Goal: Task Accomplishment & Management: Complete application form

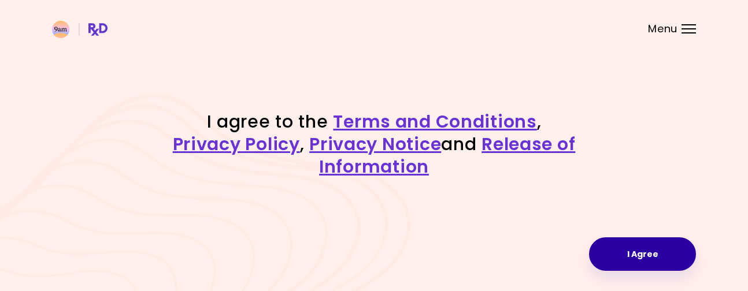
click at [627, 251] on button "I Agree" at bounding box center [642, 255] width 107 height 34
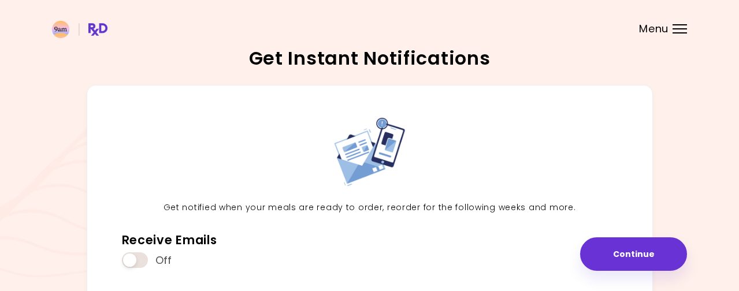
click at [627, 251] on button "Continue" at bounding box center [633, 255] width 107 height 34
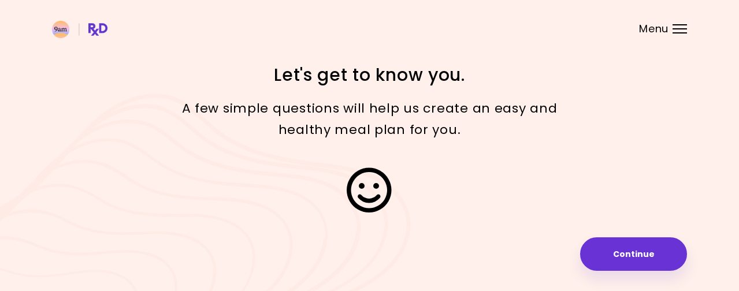
click at [627, 251] on button "Continue" at bounding box center [633, 255] width 107 height 34
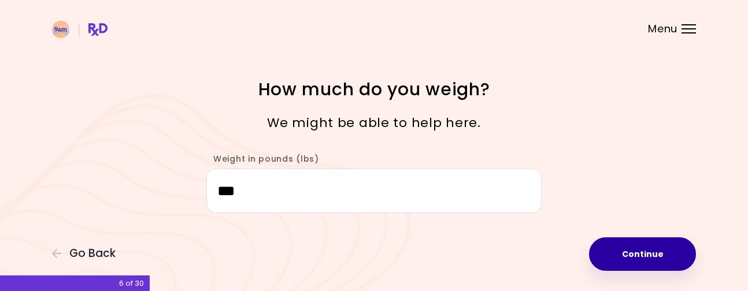
click at [628, 250] on button "Continue" at bounding box center [642, 255] width 107 height 34
select select "****"
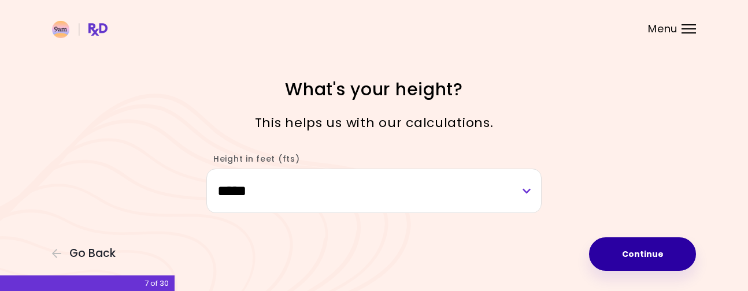
click at [628, 250] on button "Continue" at bounding box center [642, 255] width 107 height 34
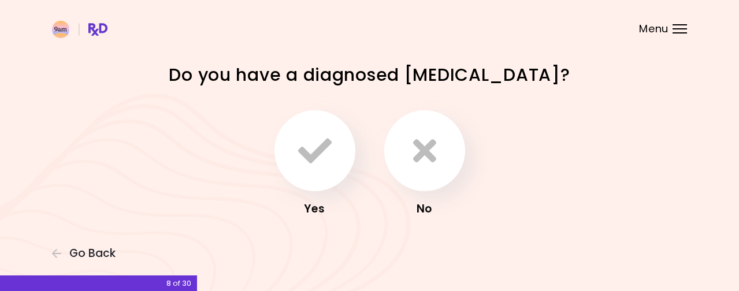
click at [628, 250] on div "Focusable invisible element Do you have a diagnosed [MEDICAL_DATA]? Yes No Go B…" at bounding box center [369, 151] width 739 height 303
click at [419, 206] on div "No" at bounding box center [425, 209] width 92 height 18
click at [419, 155] on icon "button" at bounding box center [424, 151] width 23 height 34
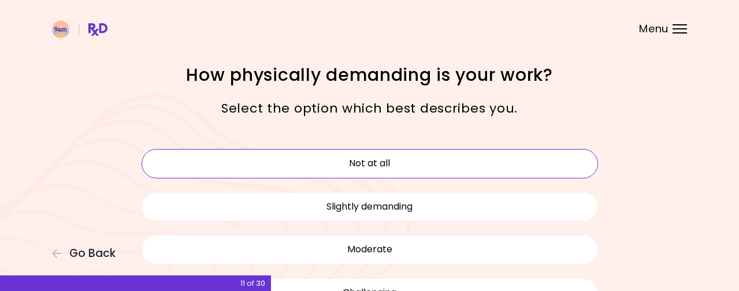
click at [376, 163] on button "Not at all" at bounding box center [370, 163] width 457 height 29
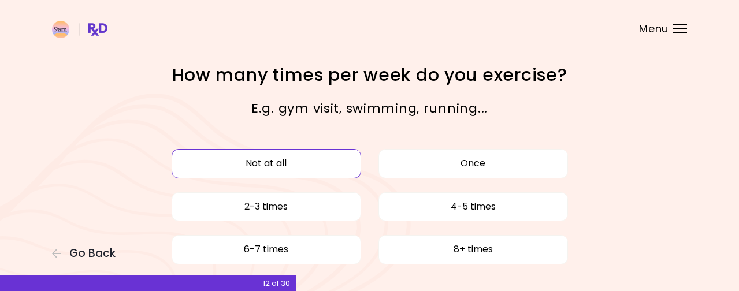
click at [273, 165] on button "Not at all" at bounding box center [267, 163] width 190 height 29
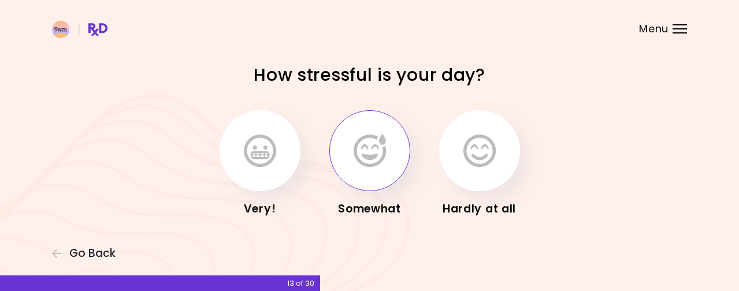
click at [364, 170] on button "button" at bounding box center [370, 150] width 81 height 81
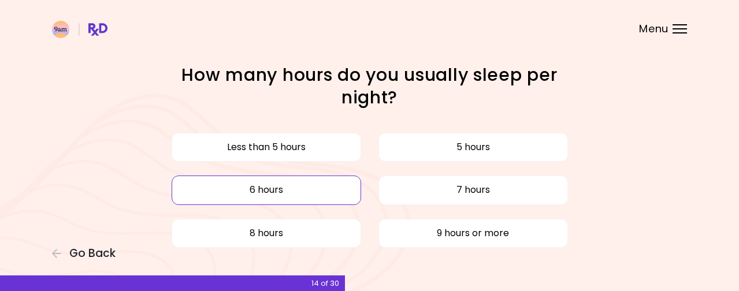
click at [291, 192] on button "6 hours" at bounding box center [267, 190] width 190 height 29
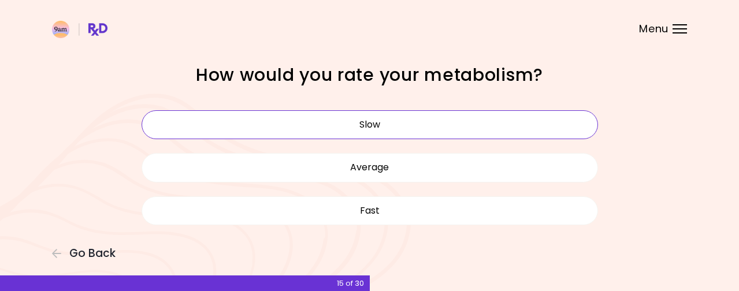
click at [371, 124] on button "Slow" at bounding box center [370, 124] width 457 height 29
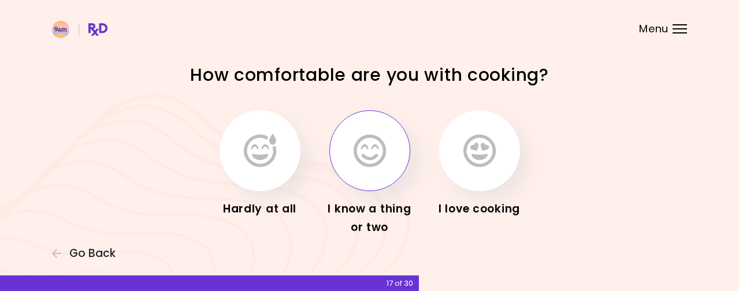
click at [369, 156] on icon "button" at bounding box center [370, 151] width 32 height 34
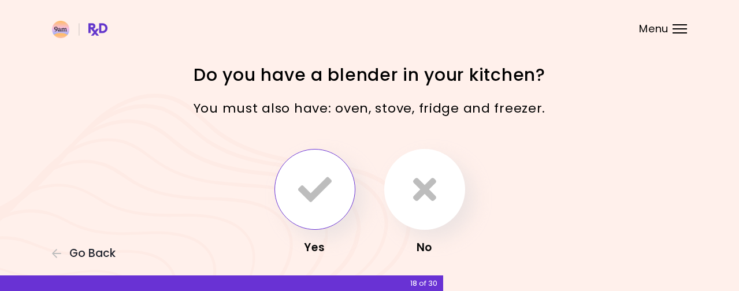
click at [314, 190] on icon "button" at bounding box center [315, 190] width 34 height 34
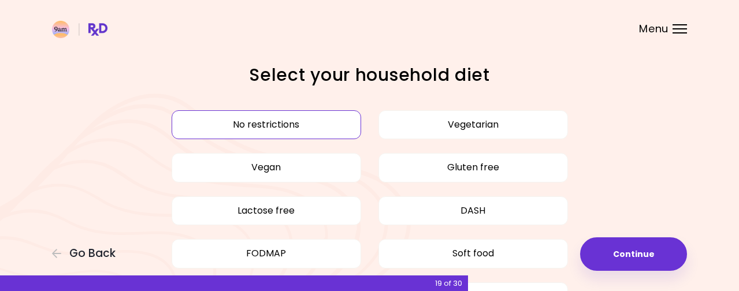
click at [276, 113] on button "No restrictions" at bounding box center [267, 124] width 190 height 29
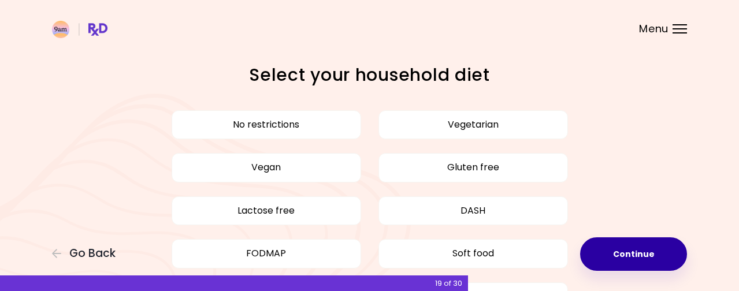
click at [637, 257] on button "Continue" at bounding box center [633, 255] width 107 height 34
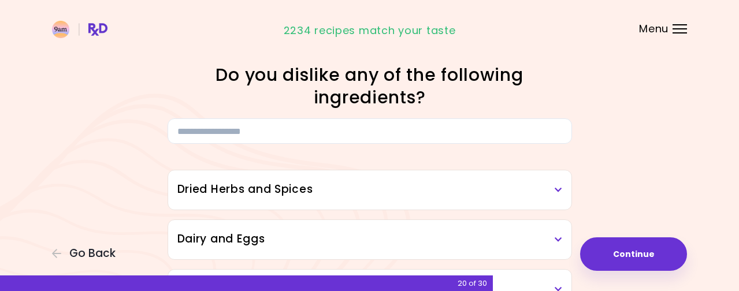
drag, startPoint x: 732, startPoint y: 49, endPoint x: 733, endPoint y: 70, distance: 21.4
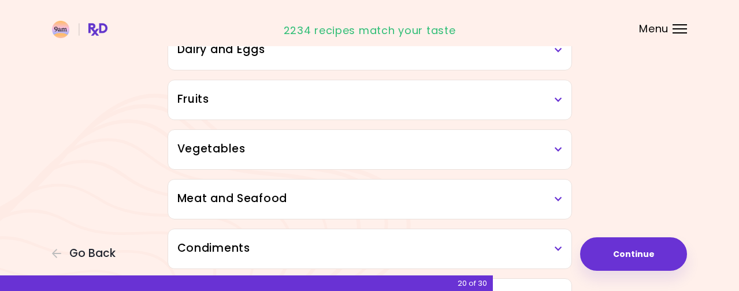
scroll to position [194, 0]
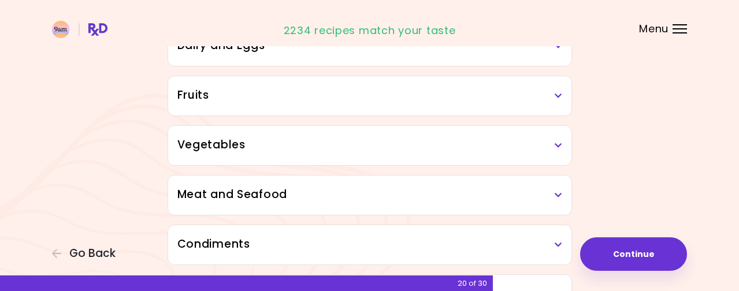
click at [557, 195] on icon at bounding box center [559, 195] width 8 height 8
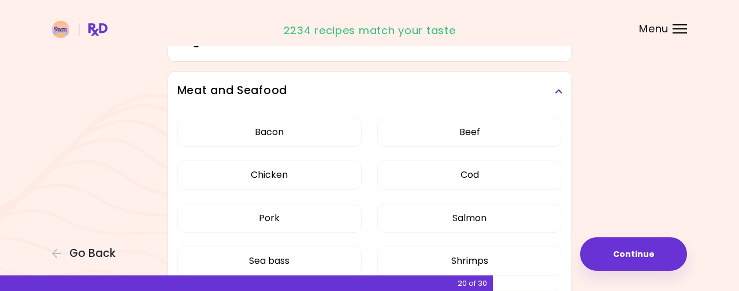
scroll to position [301, 0]
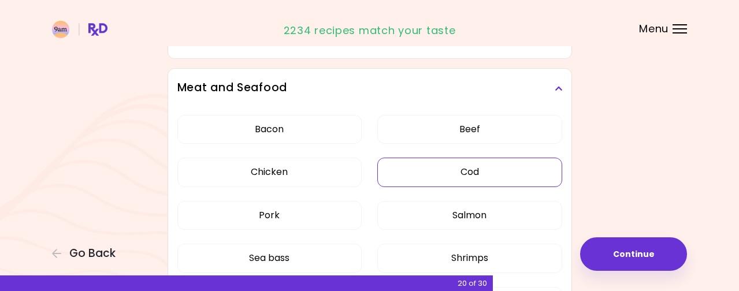
click at [483, 173] on button "Cod" at bounding box center [469, 172] width 185 height 29
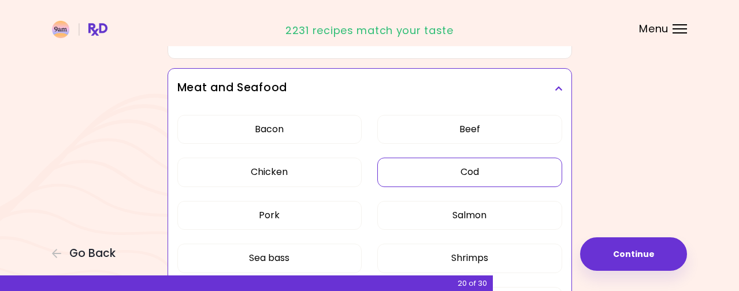
click at [557, 82] on h3 "Meat and Seafood" at bounding box center [369, 88] width 385 height 17
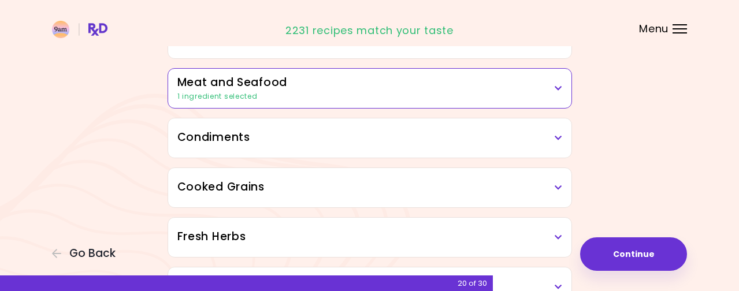
click at [317, 90] on h3 "Meat and Seafood" at bounding box center [369, 83] width 385 height 17
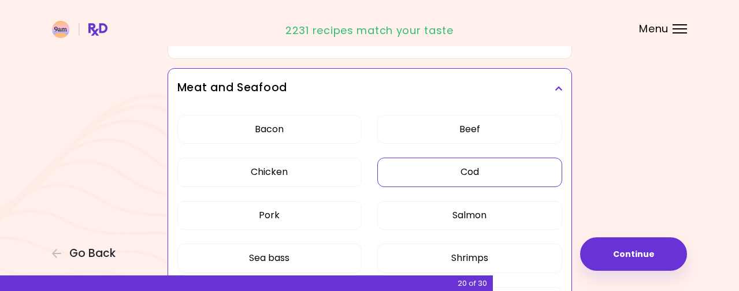
click at [398, 172] on button "Cod" at bounding box center [469, 172] width 185 height 29
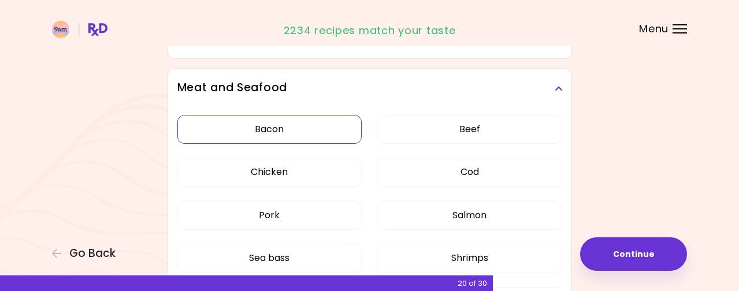
click at [290, 129] on button "Bacon" at bounding box center [269, 129] width 185 height 29
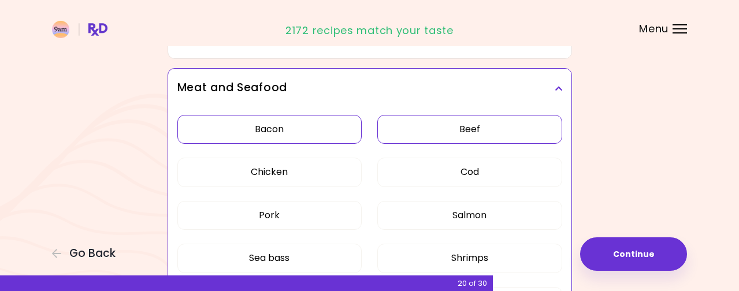
click at [450, 134] on button "Beef" at bounding box center [469, 129] width 185 height 29
click at [274, 166] on button "Chicken" at bounding box center [269, 172] width 185 height 29
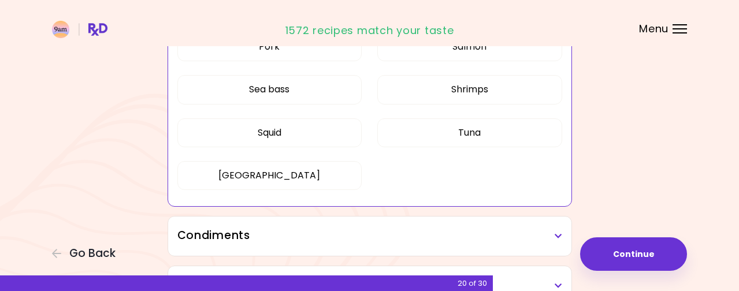
scroll to position [472, 0]
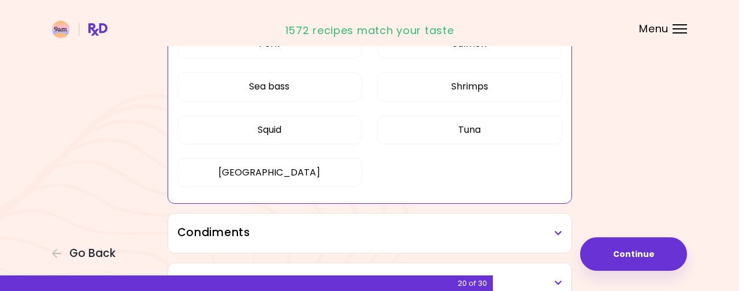
click at [557, 233] on icon at bounding box center [559, 233] width 8 height 8
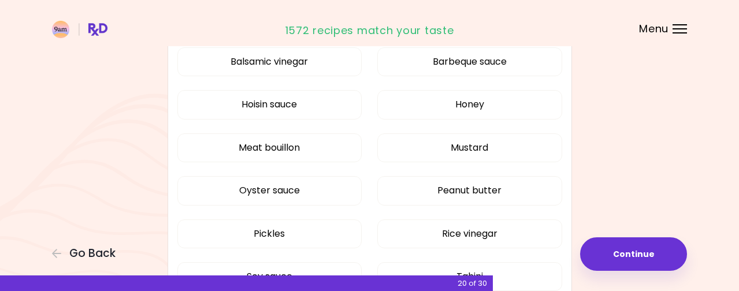
scroll to position [692, 0]
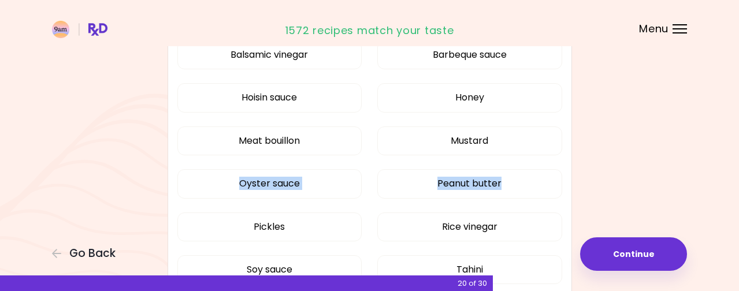
drag, startPoint x: 739, startPoint y: 147, endPoint x: 736, endPoint y: 171, distance: 23.2
click at [736, 171] on div "Focusable invisible element Do you dislike any of the following ingredients? Dr…" at bounding box center [369, 106] width 739 height 1597
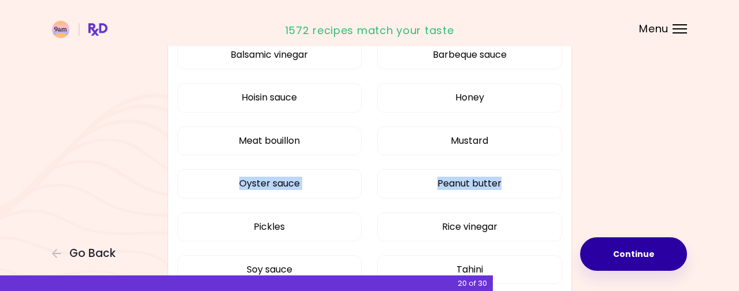
click at [632, 252] on button "Continue" at bounding box center [633, 255] width 107 height 34
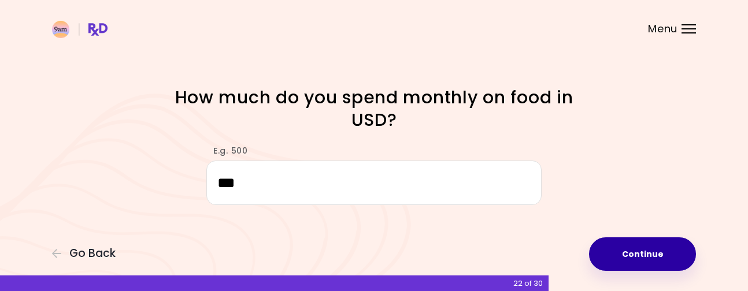
type input "***"
click at [645, 256] on button "Continue" at bounding box center [642, 255] width 107 height 34
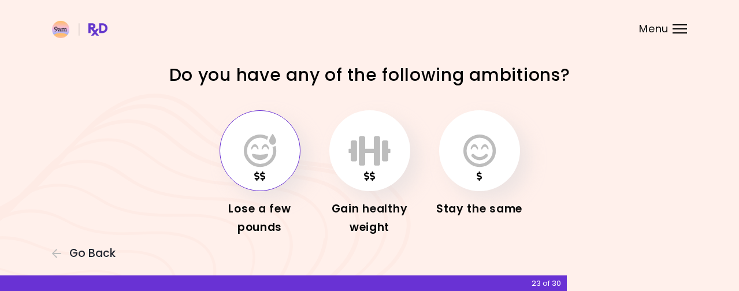
click at [262, 147] on icon "button" at bounding box center [260, 151] width 32 height 34
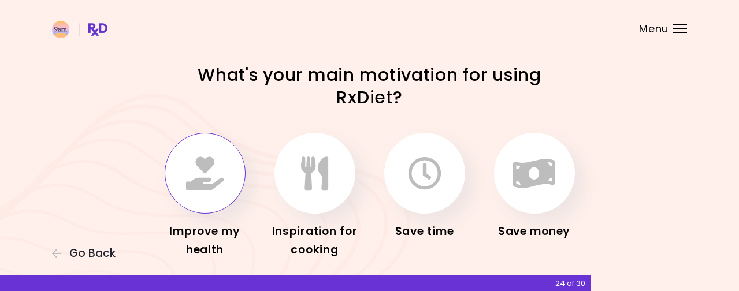
click at [224, 183] on button "button" at bounding box center [205, 173] width 81 height 81
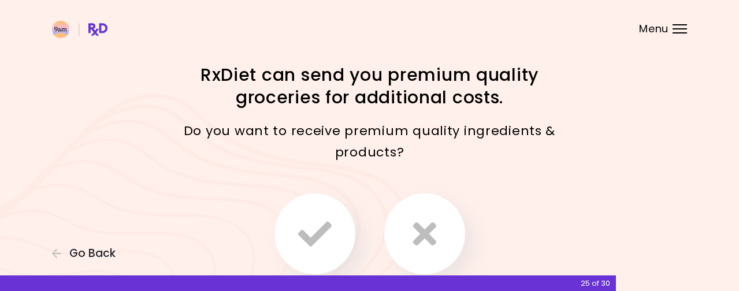
drag, startPoint x: 737, startPoint y: 117, endPoint x: 734, endPoint y: 140, distance: 23.3
click at [734, 140] on div "Focusable invisible element RxDiet can send you premium quality groceries for a…" at bounding box center [369, 193] width 739 height 387
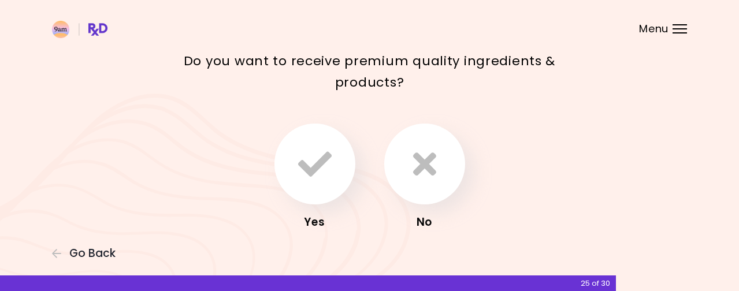
scroll to position [76, 0]
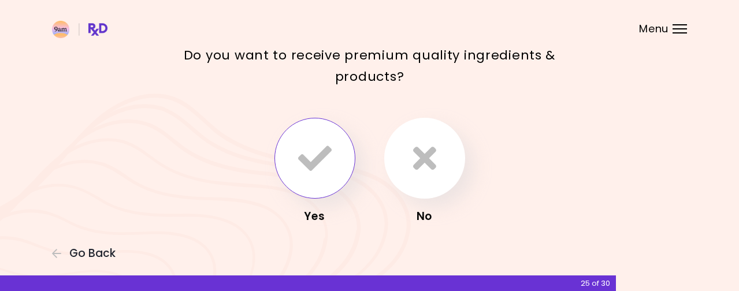
click at [330, 155] on icon "button" at bounding box center [315, 159] width 34 height 34
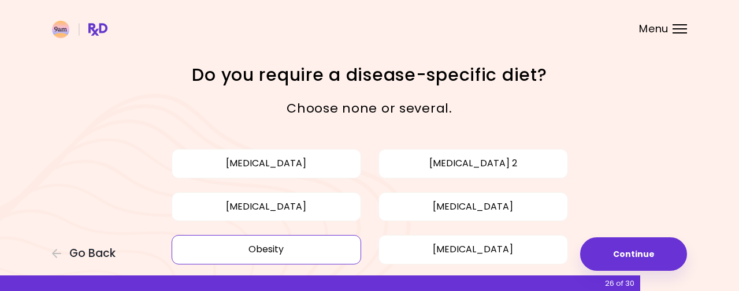
click at [264, 251] on button "Obesity" at bounding box center [267, 249] width 190 height 29
click at [270, 202] on button "[MEDICAL_DATA]" at bounding box center [267, 206] width 190 height 29
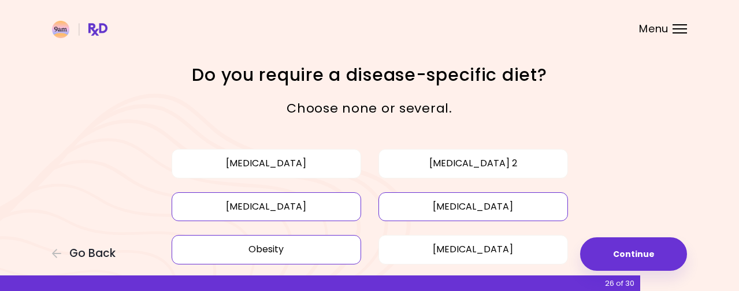
click at [457, 204] on button "[MEDICAL_DATA]" at bounding box center [474, 206] width 190 height 29
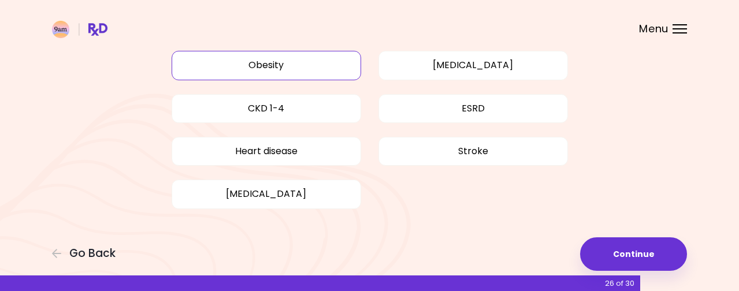
scroll to position [187, 0]
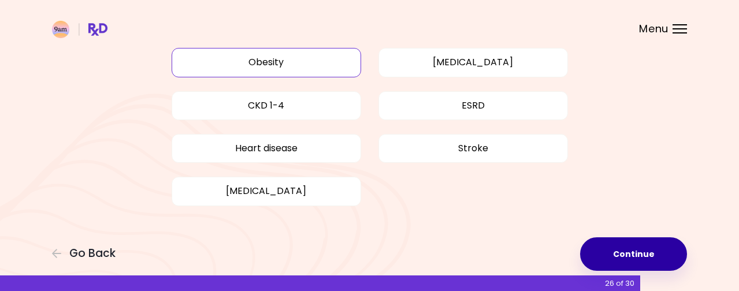
click at [621, 252] on button "Continue" at bounding box center [633, 255] width 107 height 34
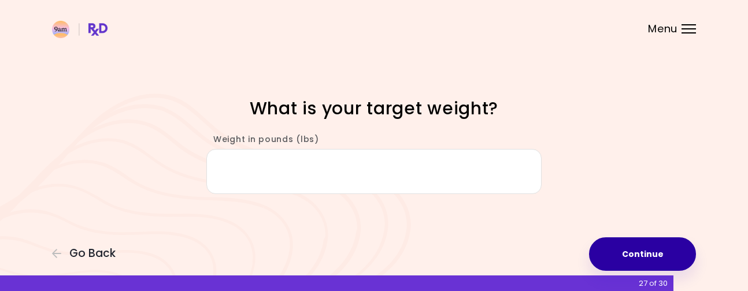
click at [621, 252] on button "Continue" at bounding box center [642, 255] width 107 height 34
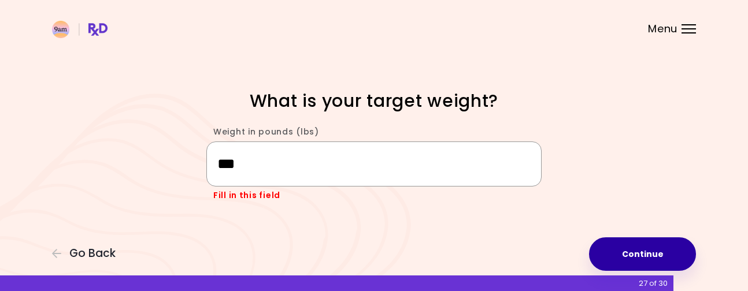
type input "***"
click at [616, 250] on button "Continue" at bounding box center [642, 255] width 107 height 34
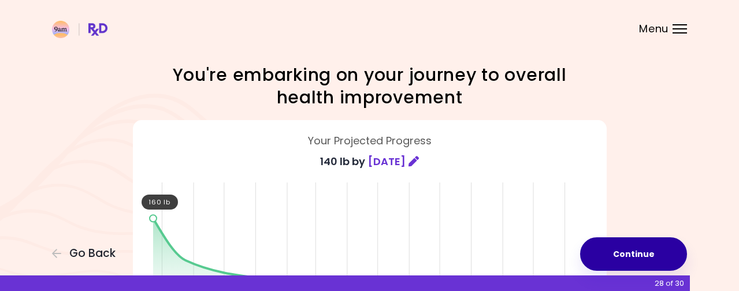
click at [630, 256] on button "Continue" at bounding box center [633, 255] width 107 height 34
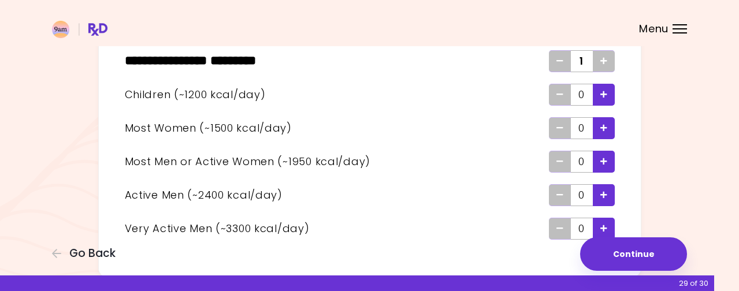
scroll to position [136, 0]
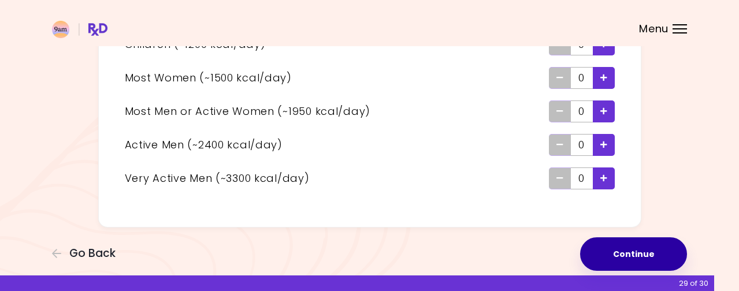
click at [629, 249] on button "Continue" at bounding box center [633, 255] width 107 height 34
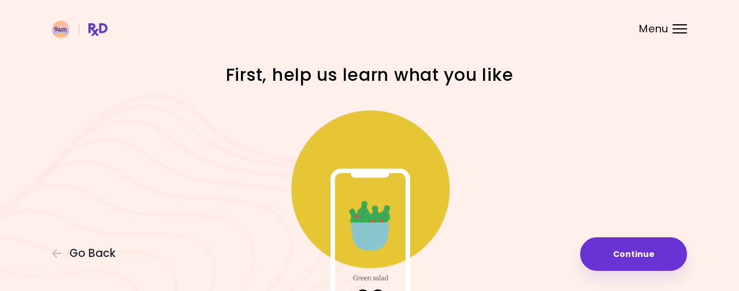
drag, startPoint x: 734, startPoint y: 135, endPoint x: 727, endPoint y: 169, distance: 34.2
click at [727, 169] on div "Focusable invisible element First, help us learn what you like Continue Go Back" at bounding box center [369, 200] width 739 height 401
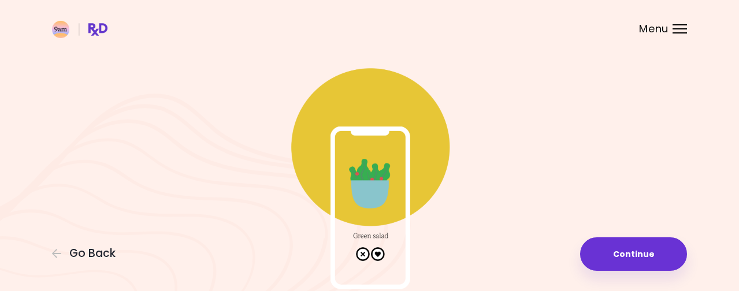
scroll to position [110, 0]
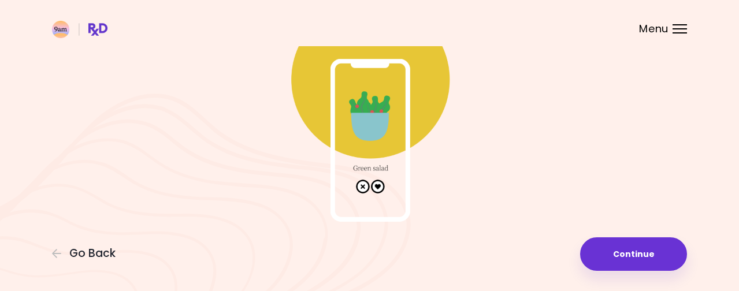
click at [376, 187] on img at bounding box center [369, 106] width 231 height 231
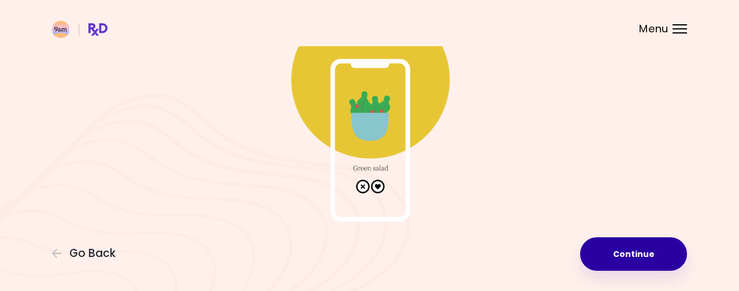
click at [634, 250] on button "Continue" at bounding box center [633, 255] width 107 height 34
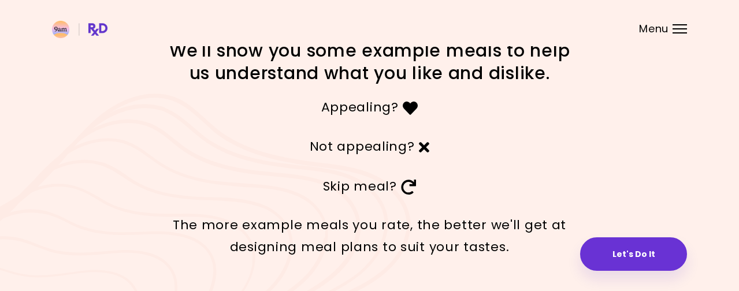
scroll to position [63, 0]
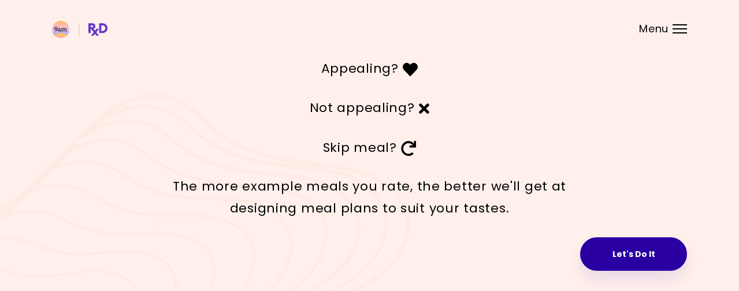
click at [648, 258] on button "Let's Do It" at bounding box center [633, 255] width 107 height 34
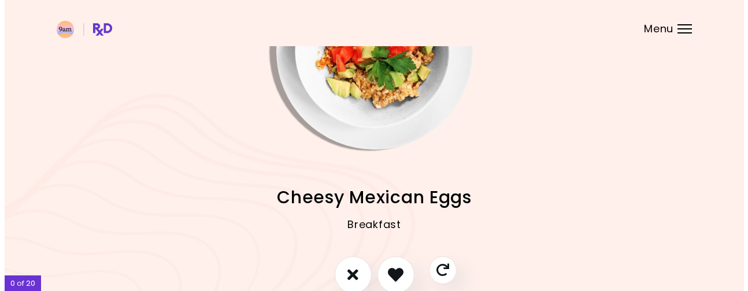
scroll to position [88, 0]
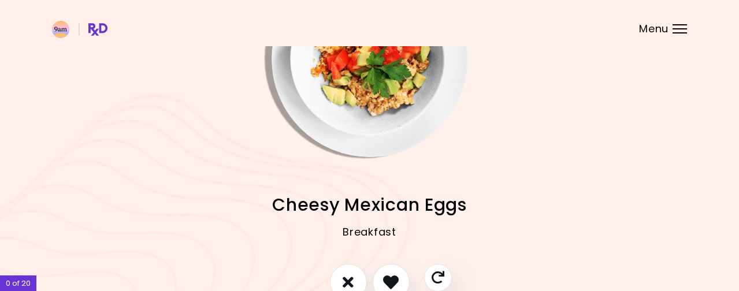
click at [349, 98] on img "Info - Cheesy Mexican Eggs" at bounding box center [370, 59] width 197 height 197
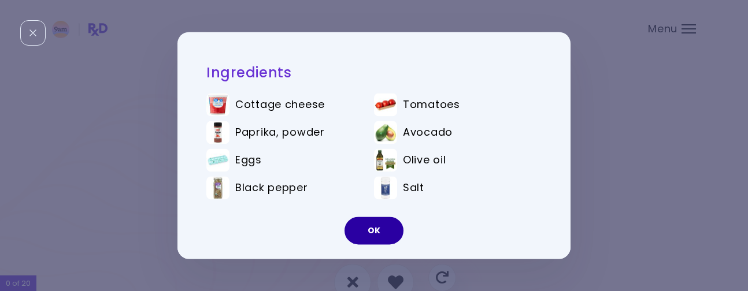
click at [364, 227] on button "OK" at bounding box center [374, 231] width 59 height 28
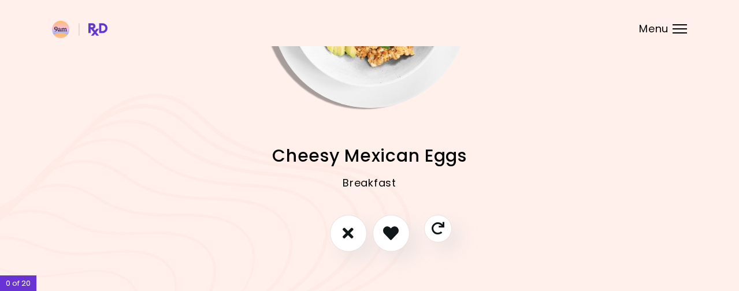
scroll to position [141, 0]
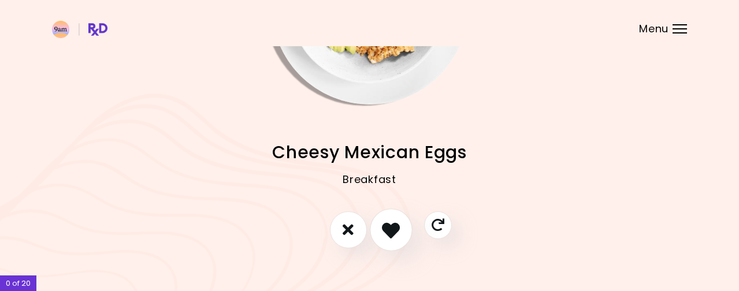
click at [390, 229] on icon "I like this recipe" at bounding box center [391, 230] width 18 height 18
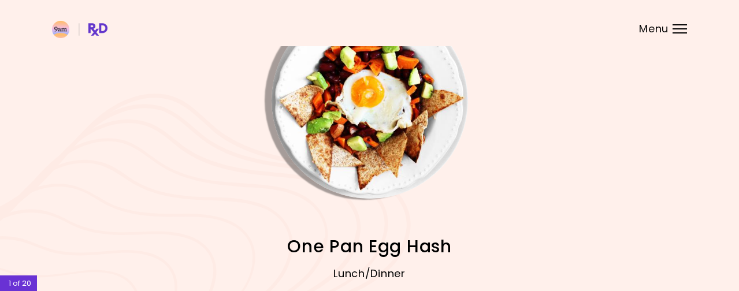
scroll to position [49, 0]
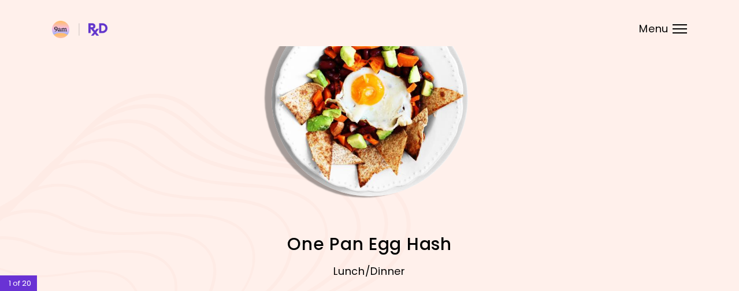
click at [366, 93] on img "Info - One Pan Egg Hash" at bounding box center [370, 98] width 197 height 197
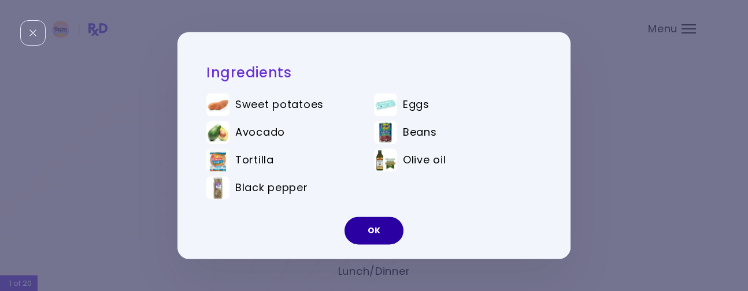
click at [373, 229] on button "OK" at bounding box center [374, 231] width 59 height 28
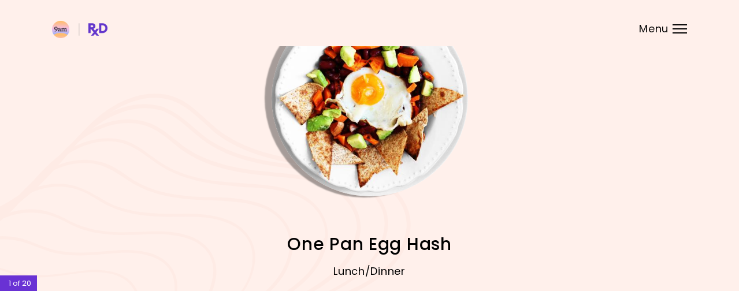
drag, startPoint x: 738, startPoint y: 65, endPoint x: 738, endPoint y: 96, distance: 30.6
click at [738, 96] on div "Cheesy Mexican Eggs Breakfast One Pan Egg Hash Lunch/Dinner Sweet Potato Hash L…" at bounding box center [369, 176] width 739 height 450
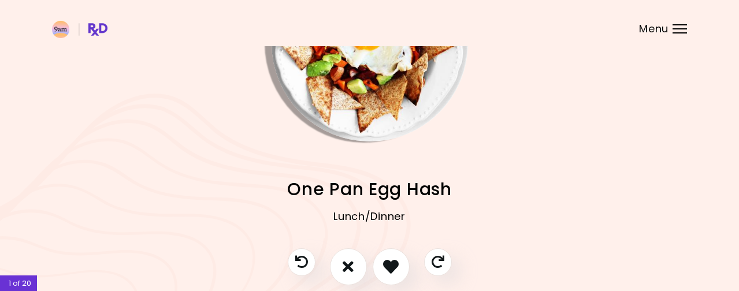
scroll to position [159, 0]
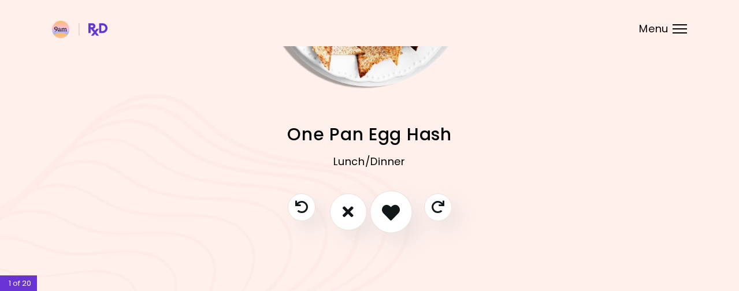
click at [389, 213] on icon "I like this recipe" at bounding box center [391, 212] width 18 height 18
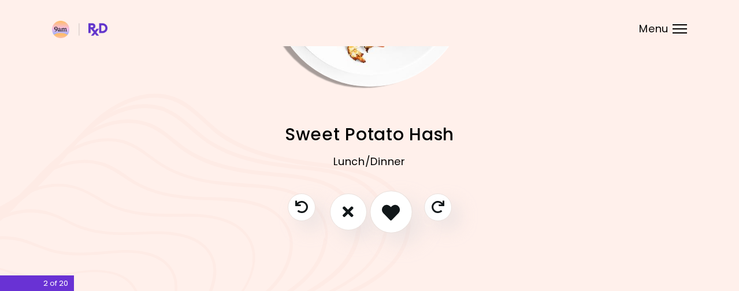
click at [389, 213] on icon "I like this recipe" at bounding box center [391, 212] width 18 height 18
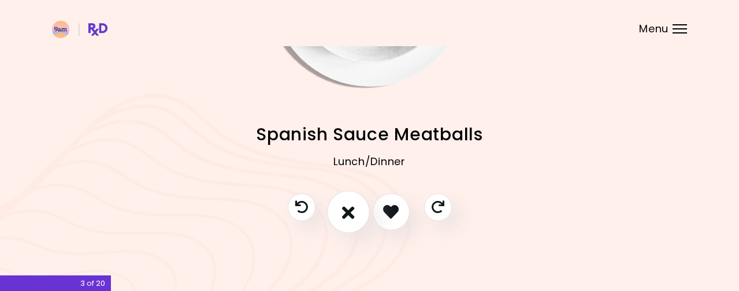
click at [345, 216] on icon "I don't like this recipe" at bounding box center [348, 212] width 13 height 18
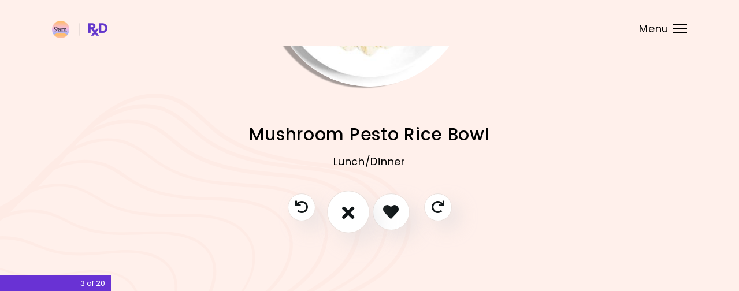
click at [345, 216] on icon "I don't like this recipe" at bounding box center [348, 212] width 13 height 18
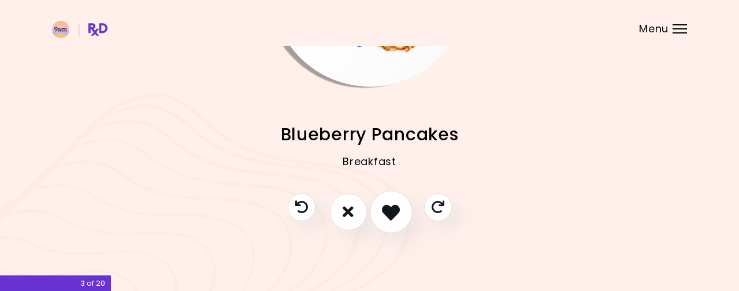
click at [393, 210] on icon "I like this recipe" at bounding box center [391, 212] width 18 height 18
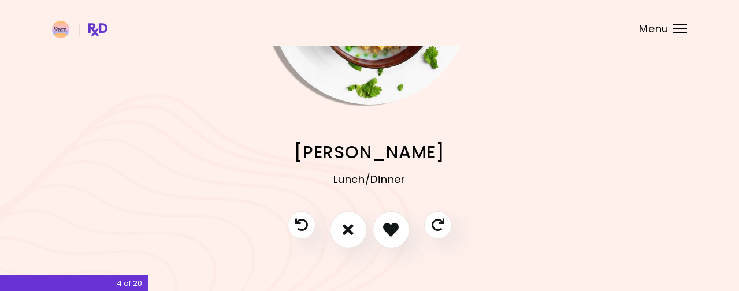
scroll to position [143, 0]
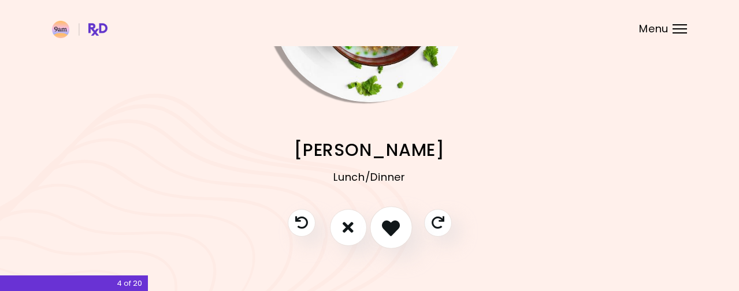
click at [389, 223] on icon "I like this recipe" at bounding box center [391, 228] width 18 height 18
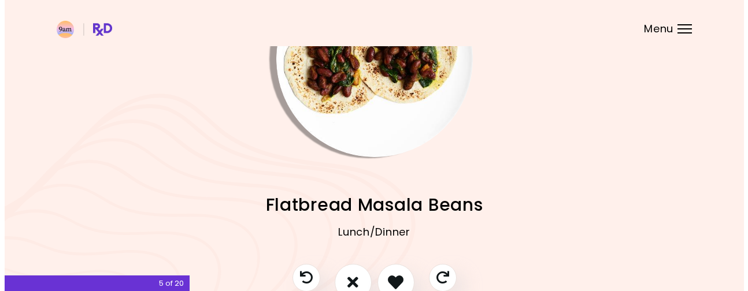
scroll to position [90, 0]
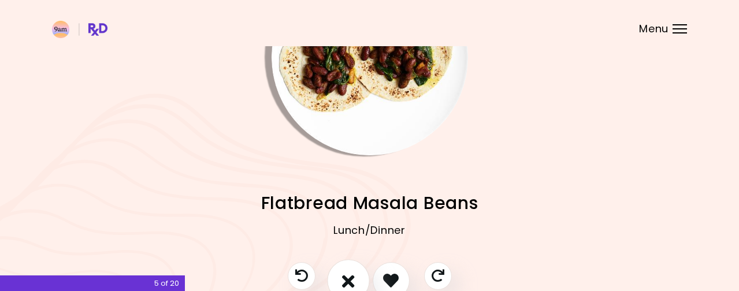
click at [350, 280] on icon "I don't like this recipe" at bounding box center [348, 281] width 13 height 18
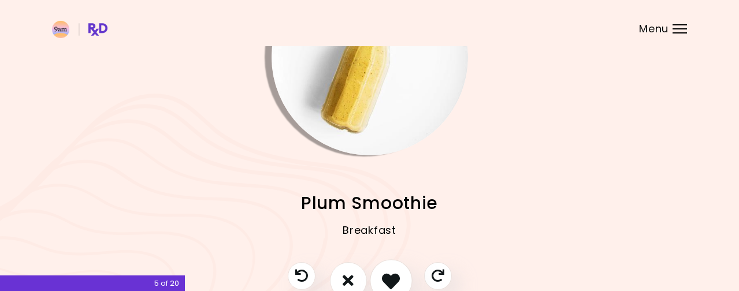
click at [393, 282] on icon "I like this recipe" at bounding box center [391, 281] width 18 height 18
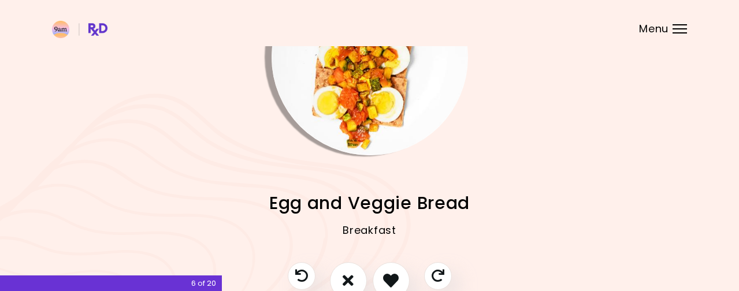
click at [323, 73] on img "Info - Egg and Veggie Bread" at bounding box center [370, 57] width 197 height 197
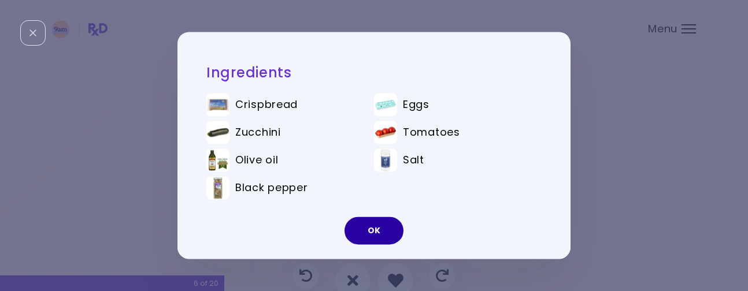
click at [377, 233] on button "OK" at bounding box center [374, 231] width 59 height 28
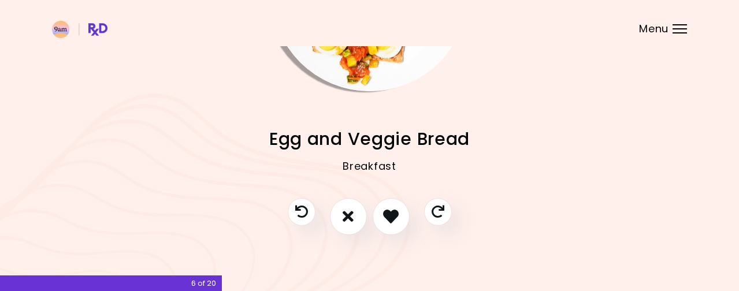
scroll to position [157, 0]
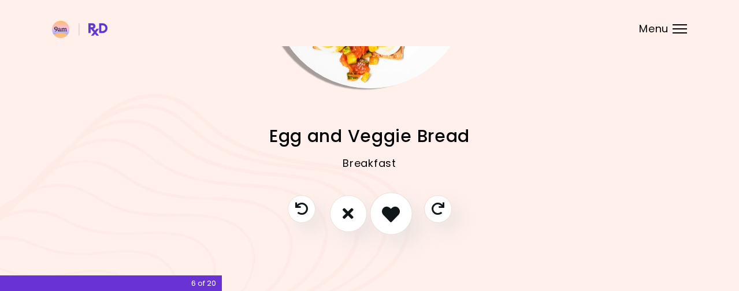
click at [386, 216] on icon "I like this recipe" at bounding box center [391, 214] width 18 height 18
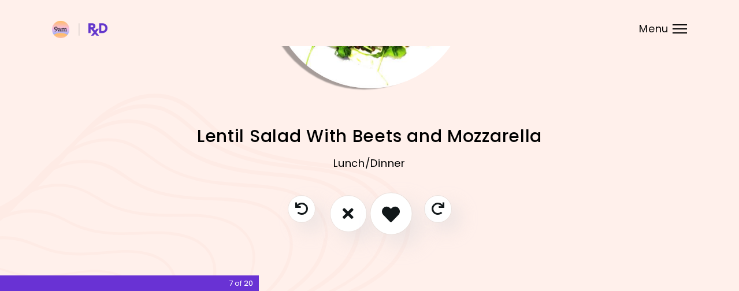
click at [386, 216] on icon "I like this recipe" at bounding box center [391, 214] width 18 height 18
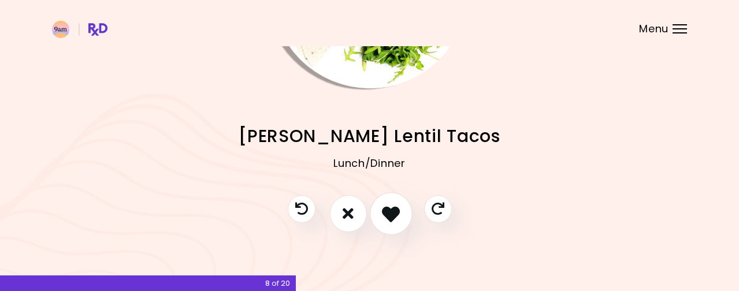
click at [386, 216] on icon "I like this recipe" at bounding box center [391, 214] width 18 height 18
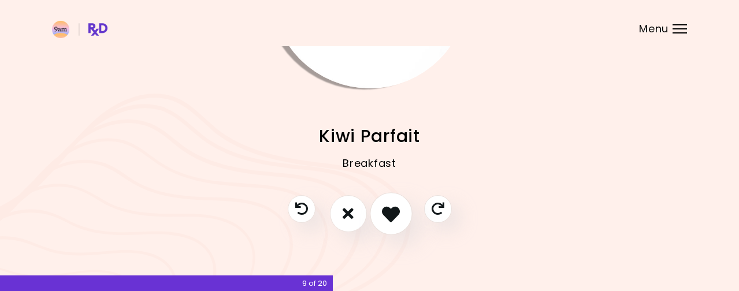
click at [386, 216] on icon "I like this recipe" at bounding box center [391, 214] width 18 height 18
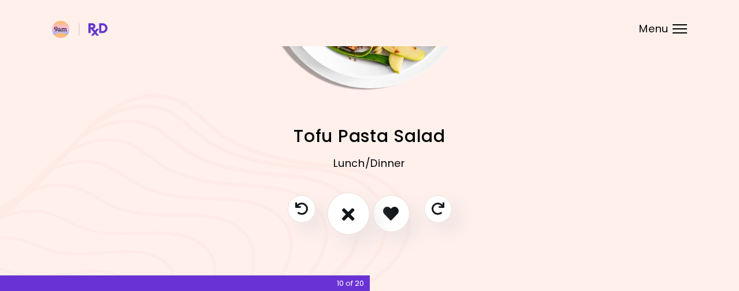
click at [353, 214] on icon "I don't like this recipe" at bounding box center [348, 214] width 13 height 18
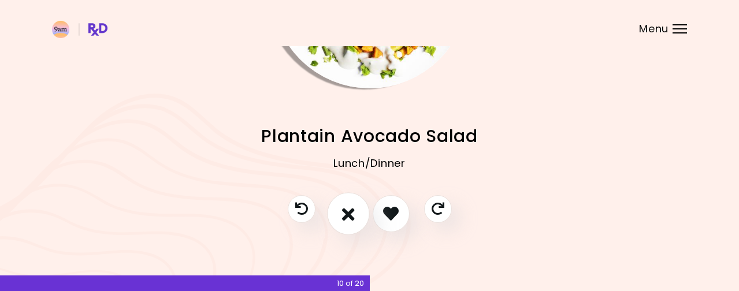
click at [353, 214] on icon "I don't like this recipe" at bounding box center [348, 214] width 13 height 18
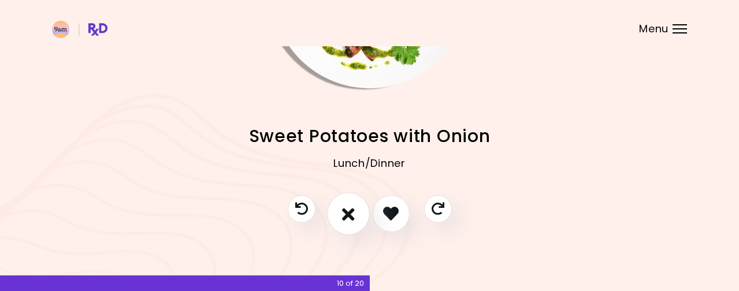
click at [353, 214] on icon "I don't like this recipe" at bounding box center [348, 214] width 13 height 18
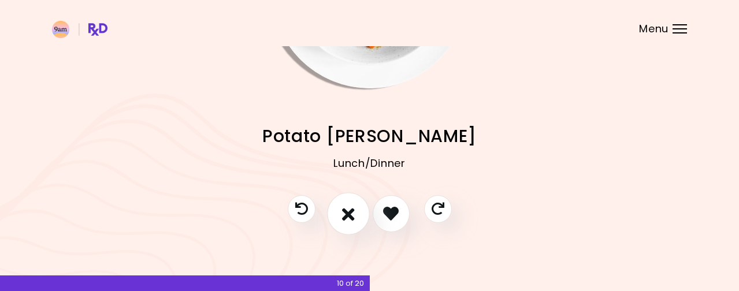
click at [353, 214] on icon "I don't like this recipe" at bounding box center [348, 214] width 13 height 18
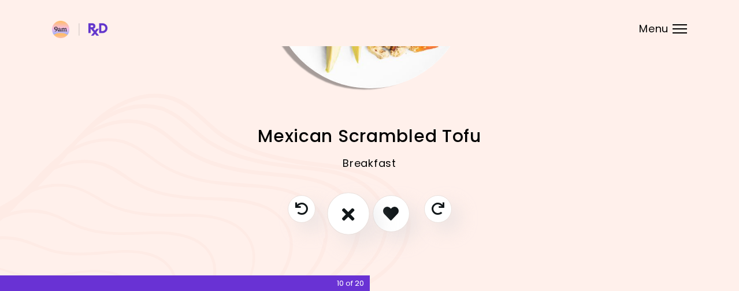
click at [353, 214] on icon "I don't like this recipe" at bounding box center [348, 214] width 13 height 18
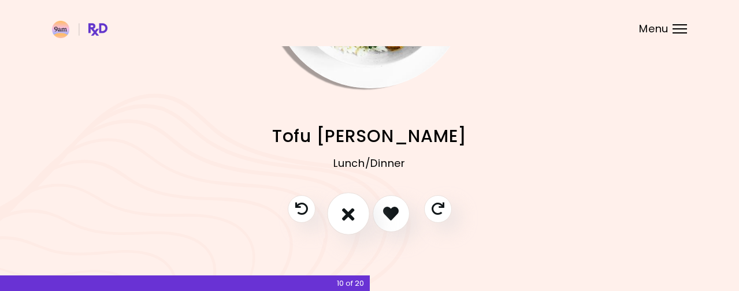
click at [353, 214] on icon "I don't like this recipe" at bounding box center [348, 214] width 13 height 18
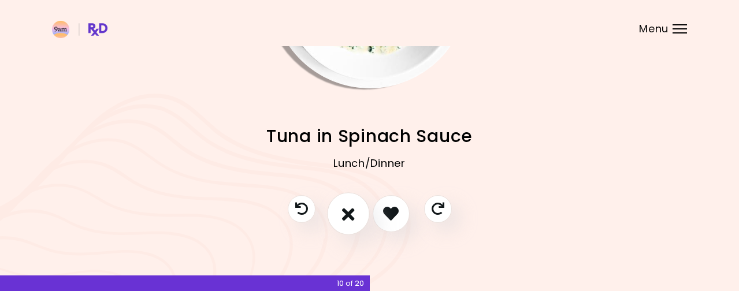
click at [353, 214] on icon "I don't like this recipe" at bounding box center [348, 214] width 13 height 18
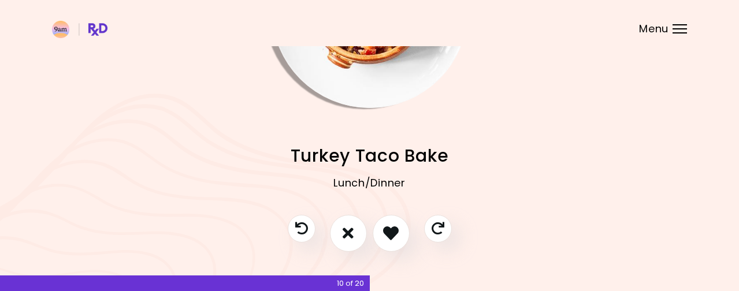
scroll to position [159, 0]
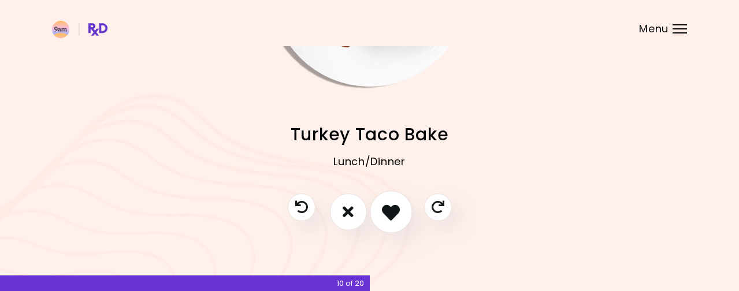
click at [393, 214] on icon "I like this recipe" at bounding box center [391, 212] width 18 height 18
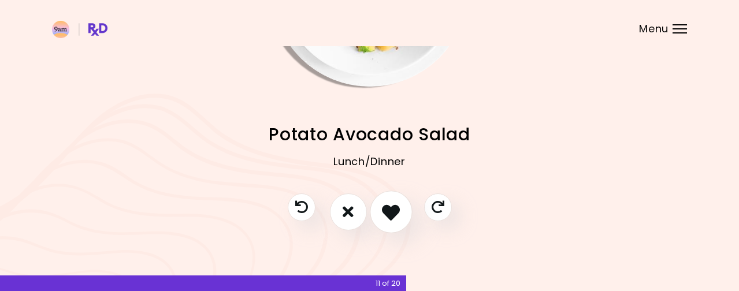
click at [389, 212] on icon "I like this recipe" at bounding box center [391, 212] width 18 height 18
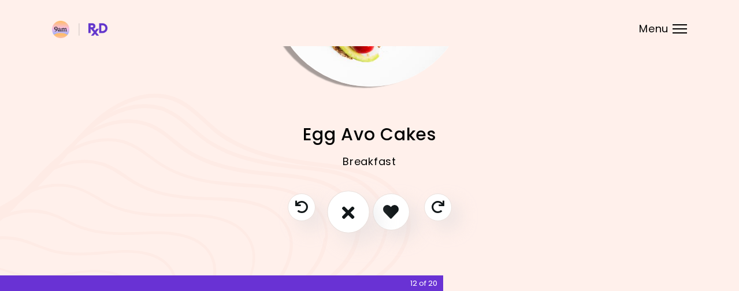
click at [346, 211] on icon "I don't like this recipe" at bounding box center [348, 212] width 13 height 18
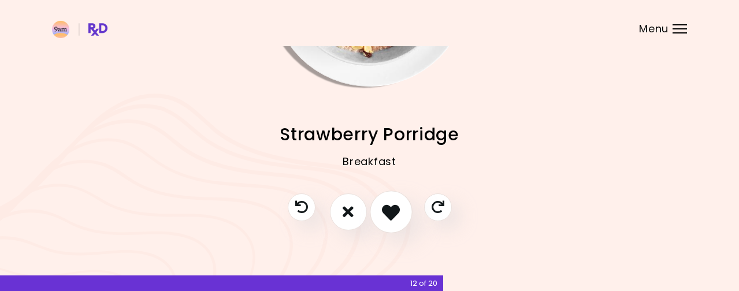
click at [384, 212] on icon "I like this recipe" at bounding box center [391, 212] width 18 height 18
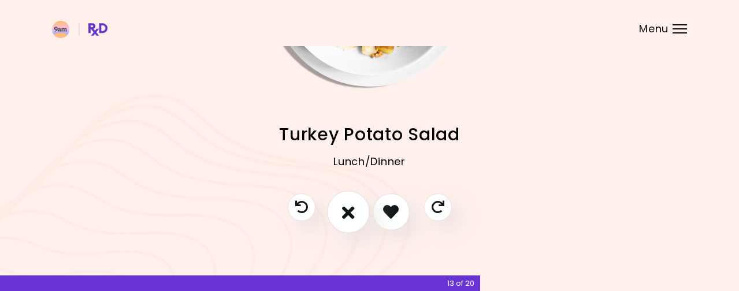
click at [351, 209] on icon "I don't like this recipe" at bounding box center [348, 212] width 13 height 18
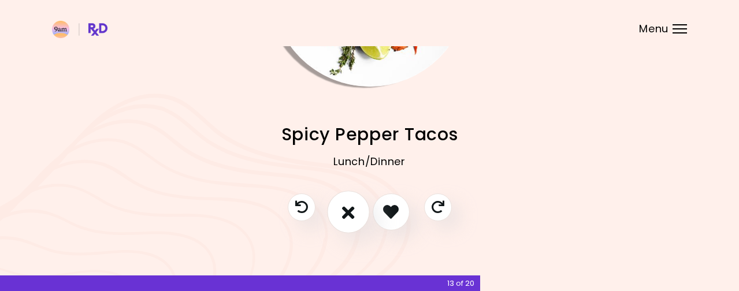
click at [349, 217] on icon "I don't like this recipe" at bounding box center [348, 212] width 13 height 18
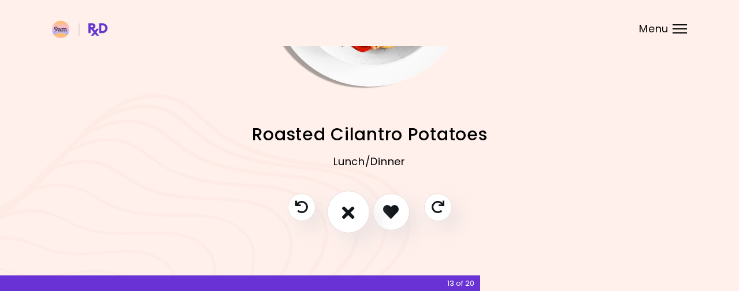
click at [351, 215] on icon "I don't like this recipe" at bounding box center [348, 212] width 13 height 18
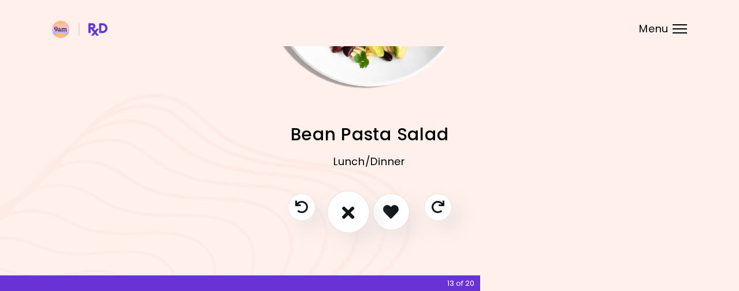
click at [345, 211] on icon "I don't like this recipe" at bounding box center [348, 212] width 13 height 18
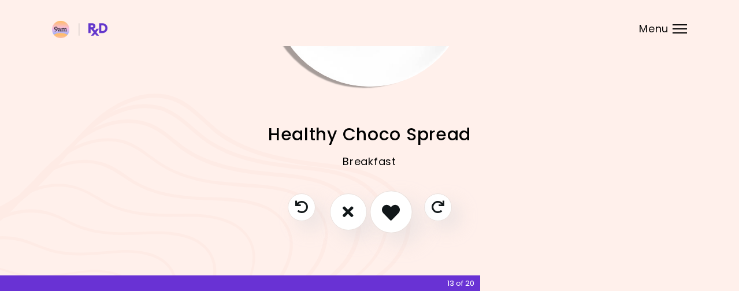
click at [398, 208] on icon "I like this recipe" at bounding box center [391, 212] width 18 height 18
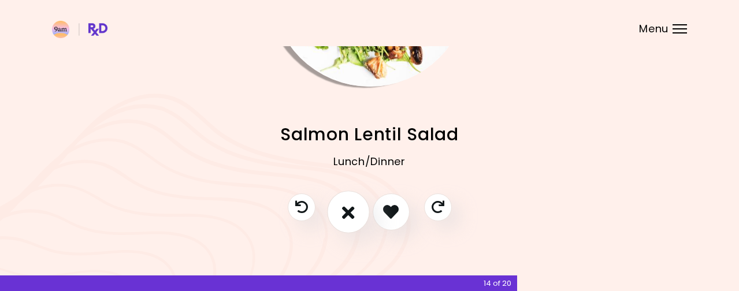
click at [349, 214] on icon "I don't like this recipe" at bounding box center [348, 212] width 13 height 18
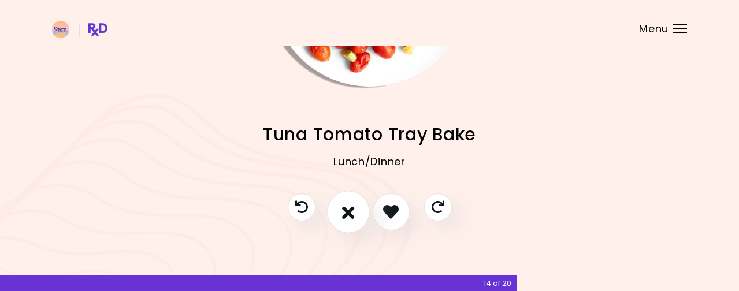
click at [349, 214] on icon "I don't like this recipe" at bounding box center [348, 212] width 13 height 18
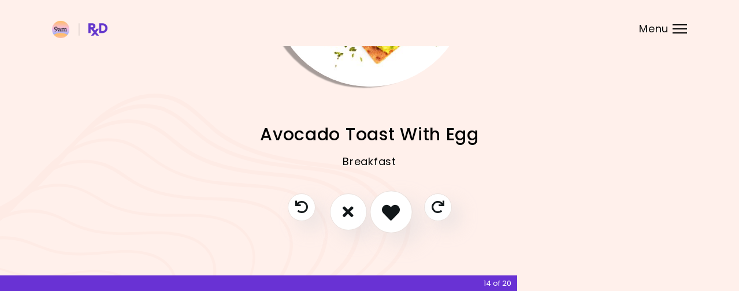
click at [393, 211] on icon "I like this recipe" at bounding box center [391, 212] width 18 height 18
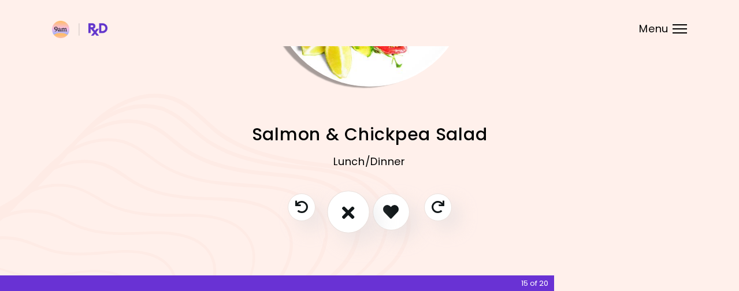
click at [348, 209] on icon "I don't like this recipe" at bounding box center [348, 212] width 13 height 18
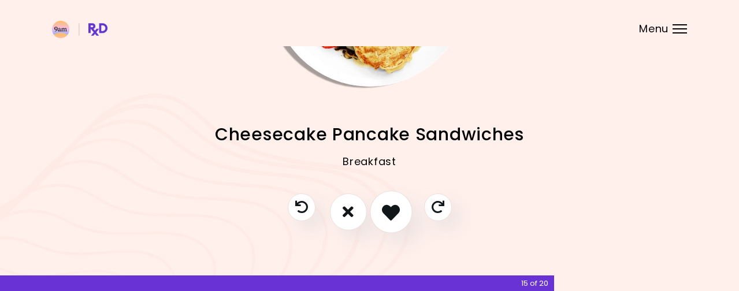
click at [393, 209] on icon "I like this recipe" at bounding box center [391, 212] width 18 height 18
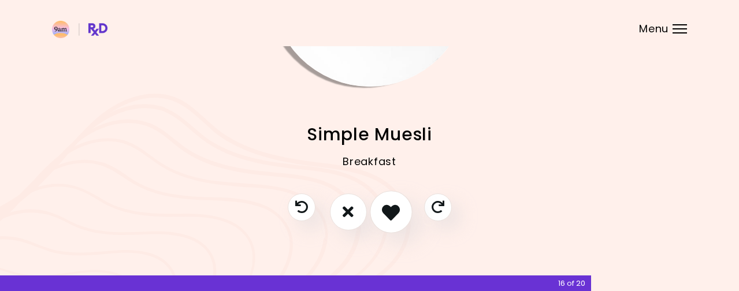
click at [394, 206] on icon "I like this recipe" at bounding box center [391, 212] width 18 height 18
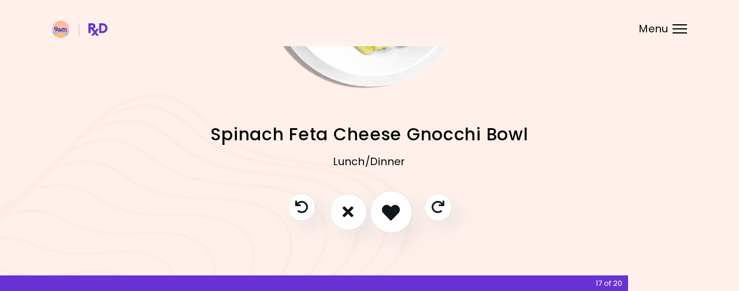
click at [393, 212] on icon "I like this recipe" at bounding box center [391, 212] width 18 height 18
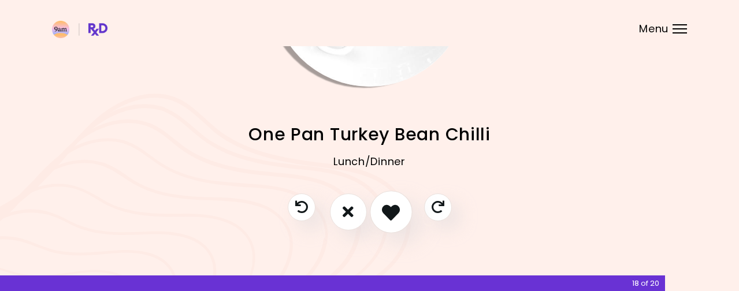
click at [393, 212] on icon "I like this recipe" at bounding box center [391, 212] width 18 height 18
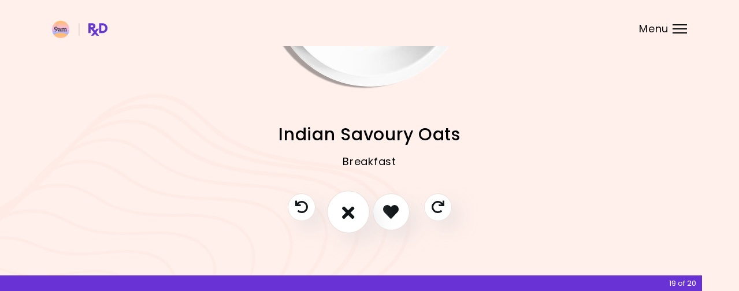
click at [337, 214] on button "I don't like this recipe" at bounding box center [348, 212] width 43 height 43
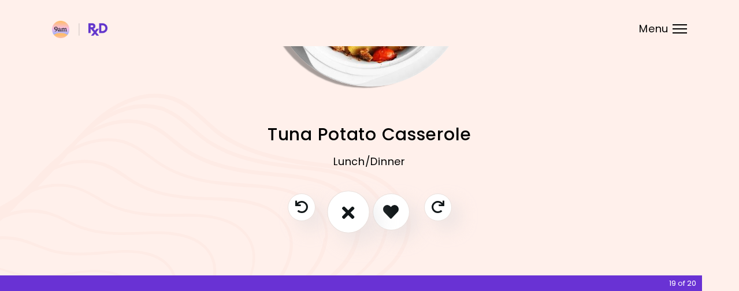
click at [338, 214] on button "I don't like this recipe" at bounding box center [348, 212] width 43 height 43
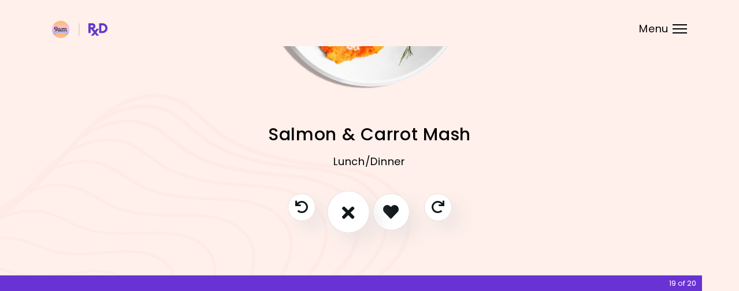
click at [338, 214] on button "I don't like this recipe" at bounding box center [348, 212] width 43 height 43
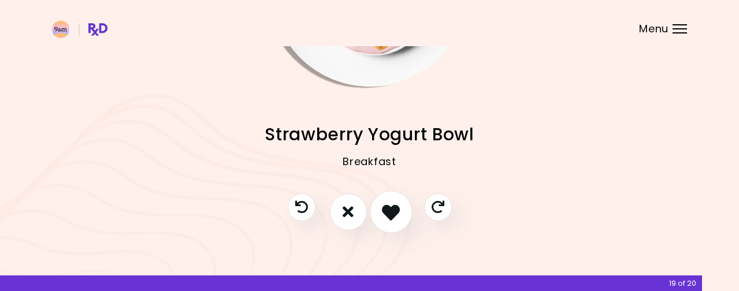
click at [394, 206] on icon "I like this recipe" at bounding box center [391, 212] width 18 height 18
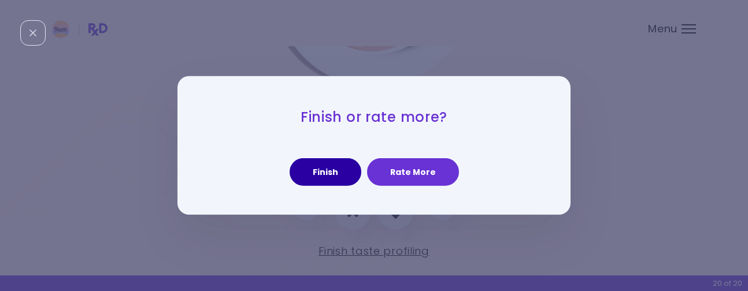
click at [345, 164] on button "Finish" at bounding box center [326, 172] width 72 height 28
